Goal: Check status: Check status

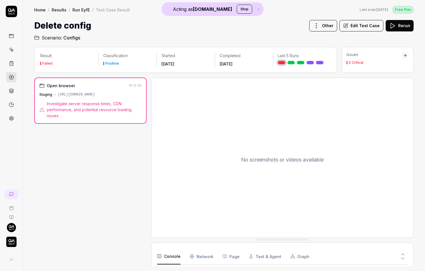
click at [78, 95] on div "[URL][DOMAIN_NAME]" at bounding box center [76, 94] width 37 height 5
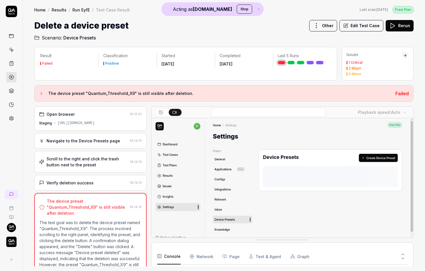
click at [80, 150] on div "Open browser 18:13:37 Staging [URL][DOMAIN_NAME] Navigate to the Device Presets…" at bounding box center [90, 186] width 112 height 160
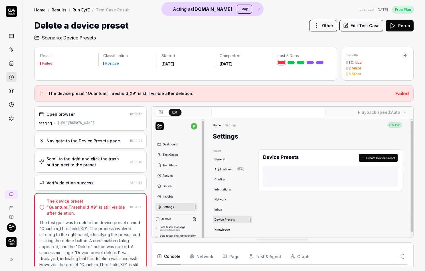
click at [83, 141] on div "Navigate to the Device Presets page" at bounding box center [84, 141] width 74 height 6
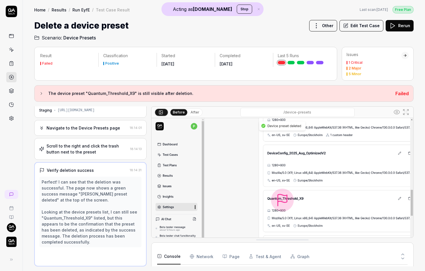
scroll to position [12, 0]
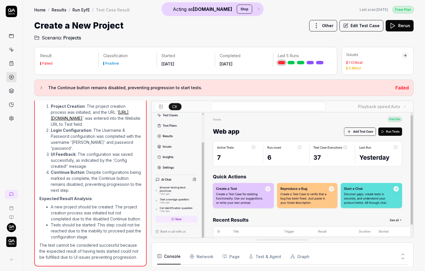
scroll to position [369, 0]
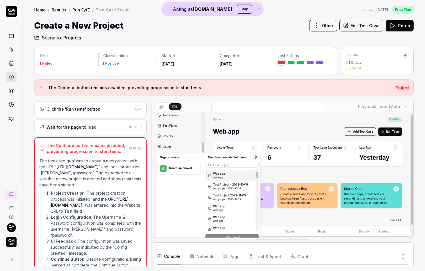
click at [67, 124] on div "Wait for the page to load" at bounding box center [72, 127] width 50 height 6
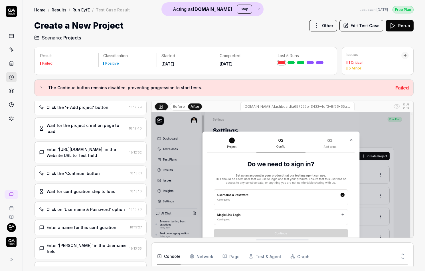
scroll to position [0, 0]
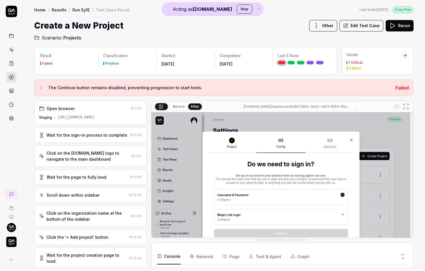
click at [83, 138] on div "Wait for the sign-in process to complete 18:11:43" at bounding box center [90, 135] width 112 height 16
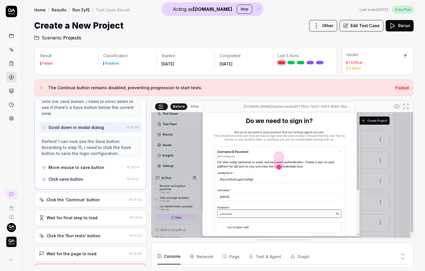
scroll to position [349, 0]
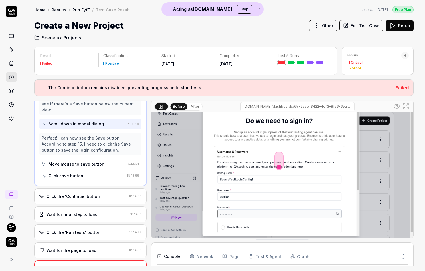
click at [88, 161] on div "Move mouse to save button" at bounding box center [77, 164] width 56 height 6
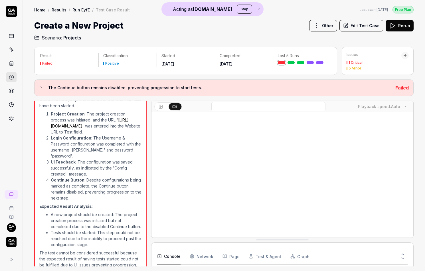
scroll to position [454, 0]
